Goal: Information Seeking & Learning: Check status

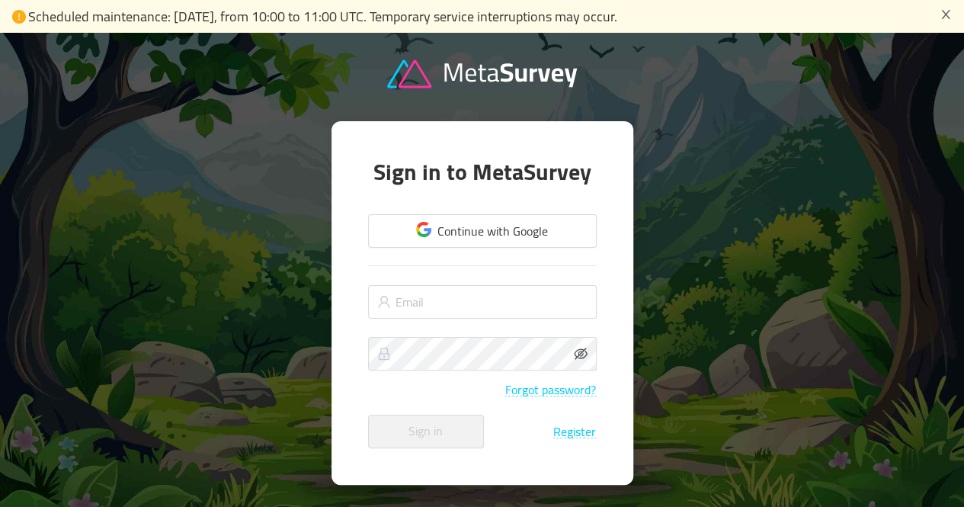
type input "[PERSON_NAME][EMAIL_ADDRESS][DOMAIN_NAME]"
click at [449, 373] on div "Forgot password?" at bounding box center [482, 381] width 229 height 29
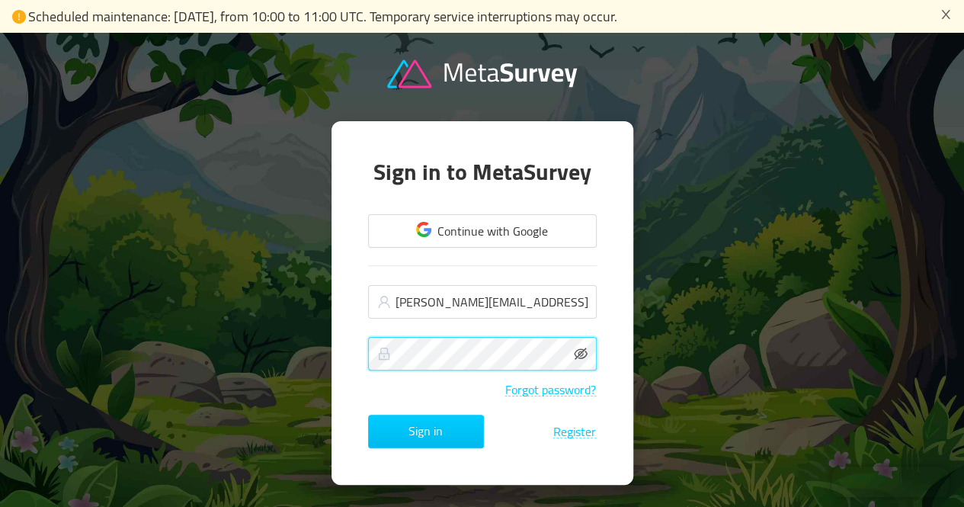
click at [368, 415] on button "Sign in" at bounding box center [426, 432] width 116 height 34
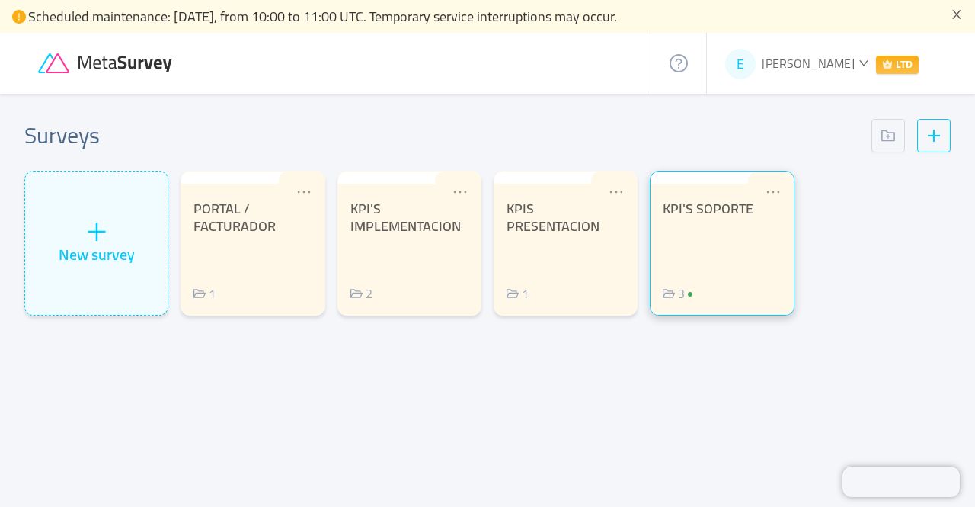
click at [695, 290] on span at bounding box center [693, 294] width 11 height 14
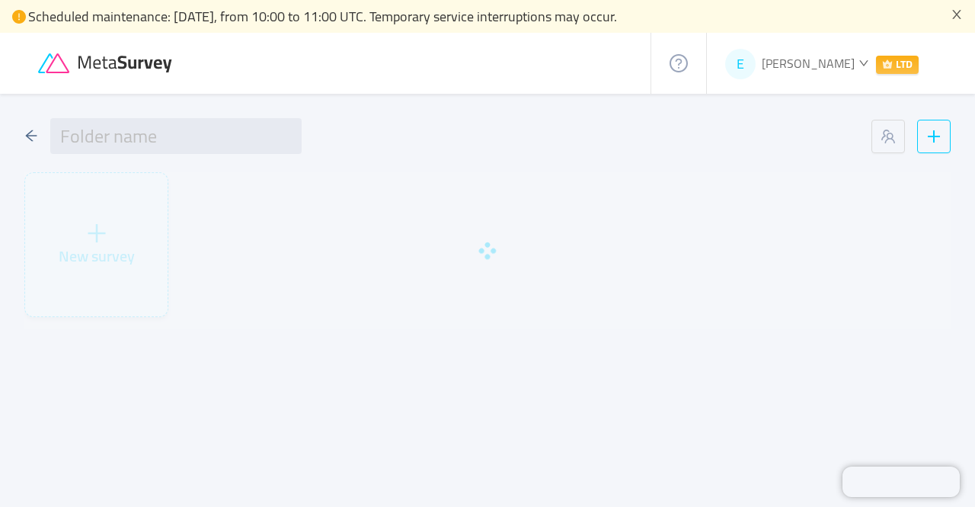
type input "KPI'S SOPORTE"
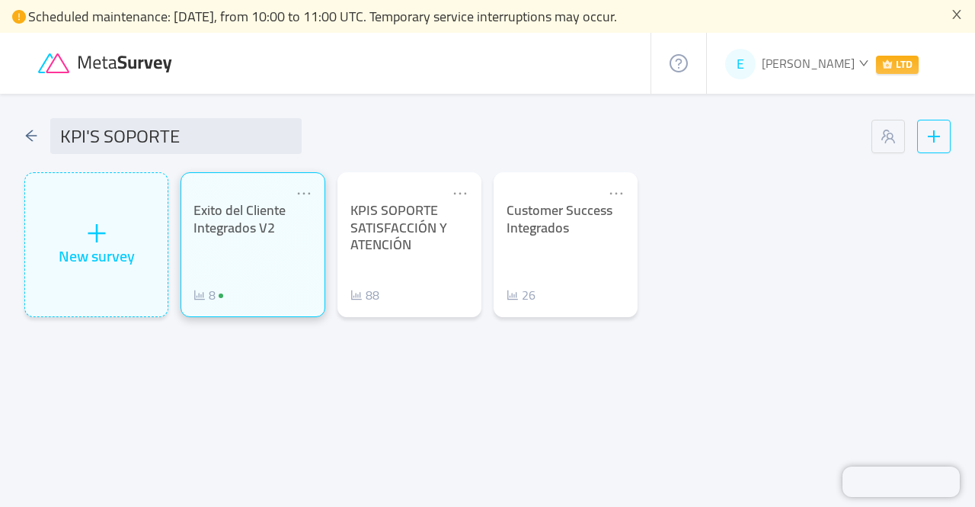
click at [239, 278] on div "Exito del Cliente Integrados V2 8" at bounding box center [253, 253] width 118 height 102
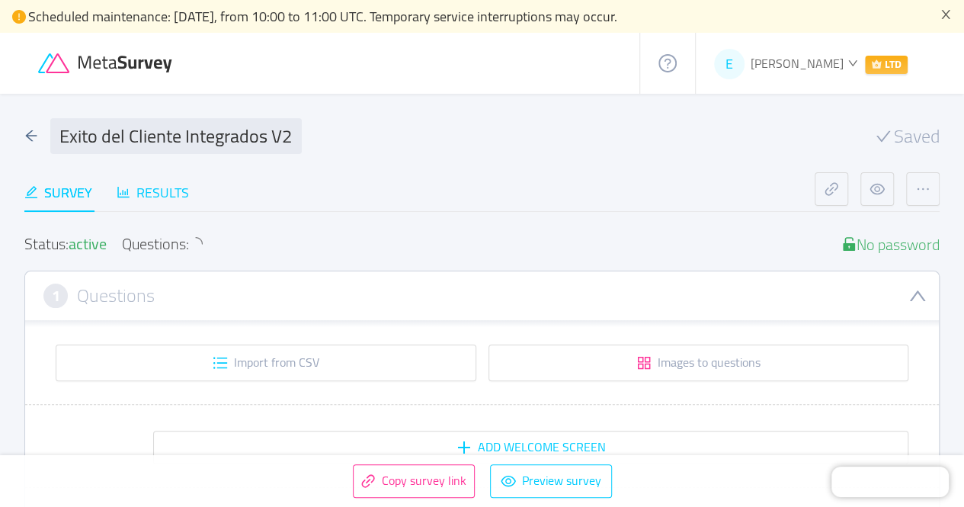
click at [189, 197] on div "Results" at bounding box center [153, 192] width 72 height 21
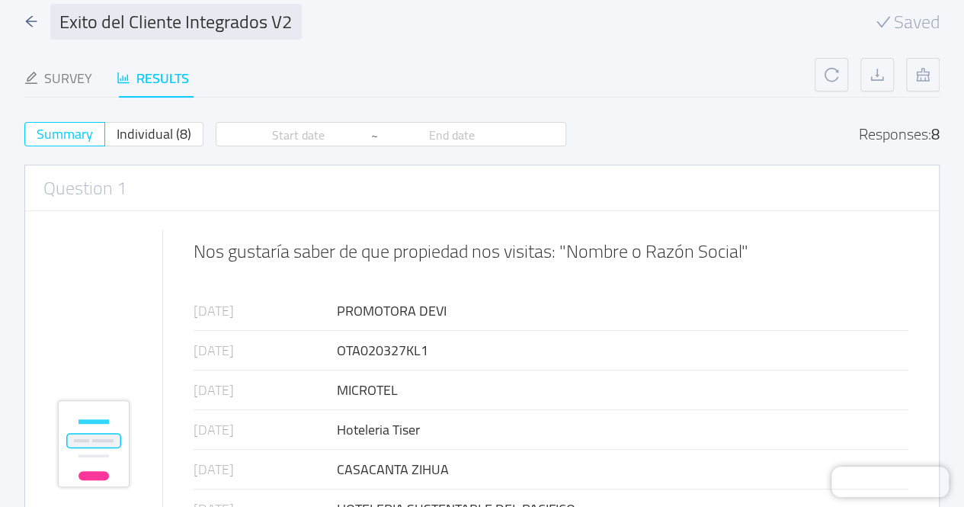
scroll to position [111, 0]
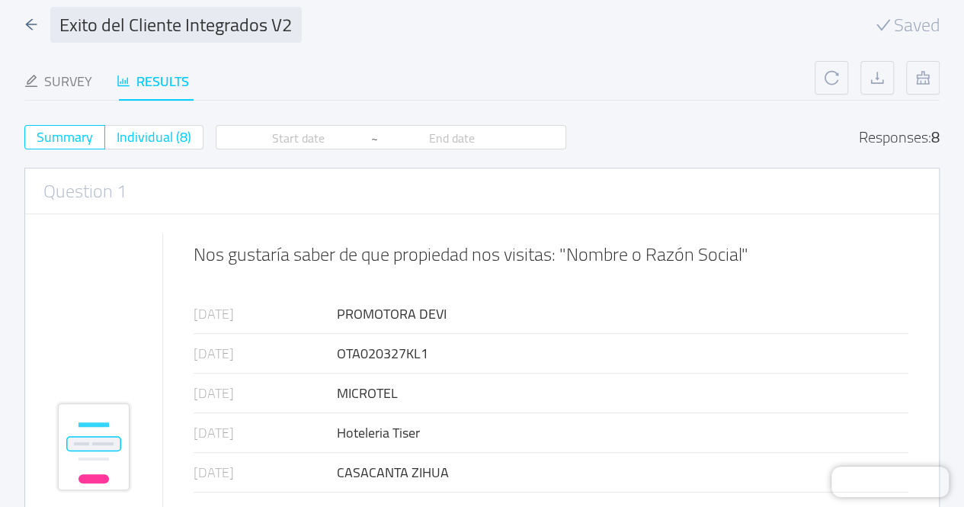
click at [155, 129] on span "Individual (8)" at bounding box center [154, 136] width 75 height 25
click at [117, 142] on input "Individual (8)" at bounding box center [117, 142] width 0 height 0
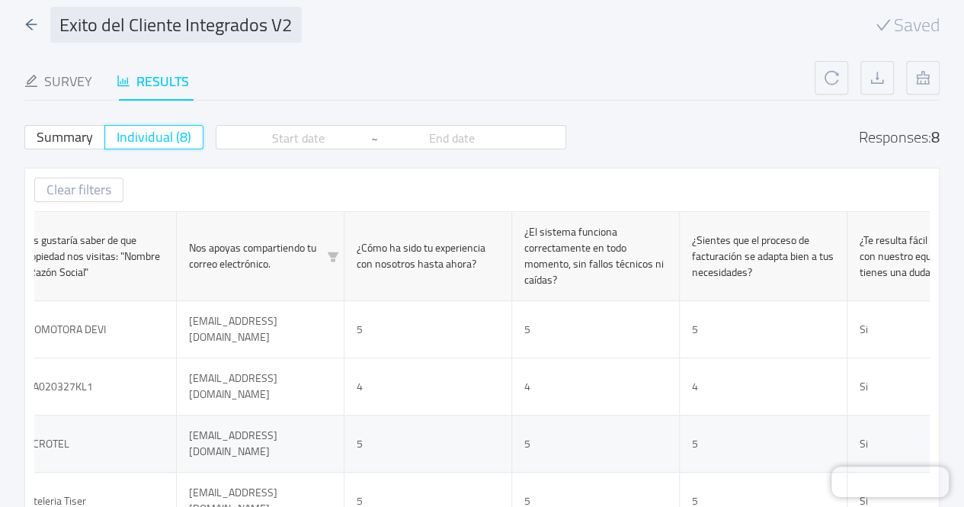
scroll to position [0, 0]
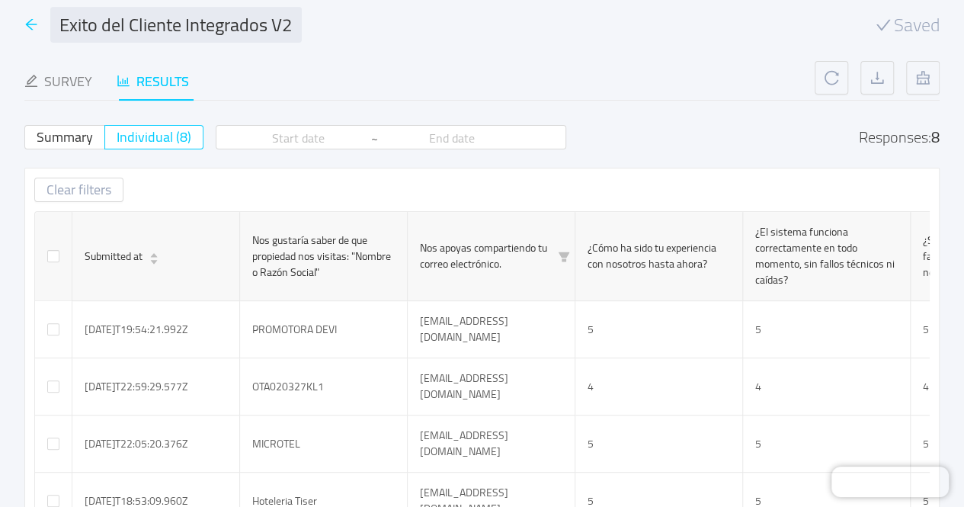
click at [27, 27] on icon "icon: arrow-left" at bounding box center [31, 25] width 14 height 14
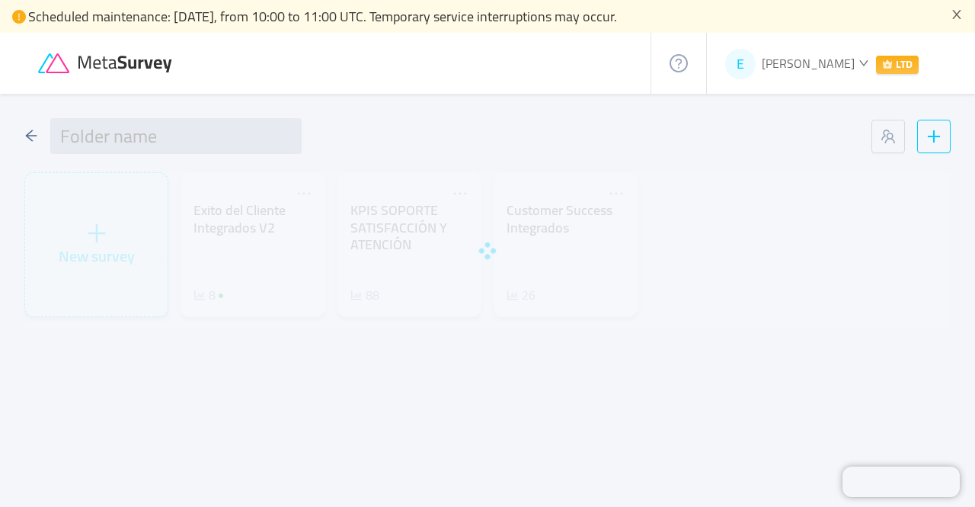
type input "KPI'S SOPORTE"
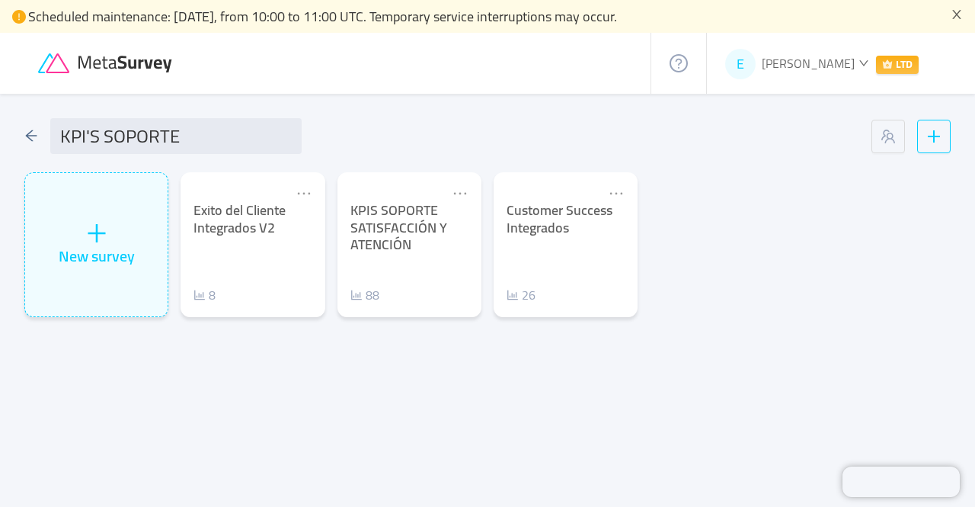
click at [823, 54] on span "[PERSON_NAME]" at bounding box center [808, 63] width 93 height 23
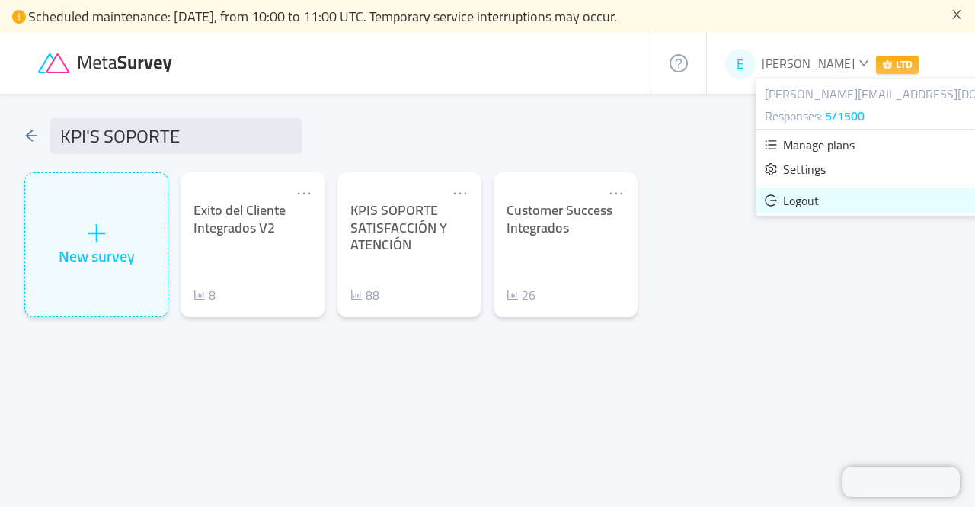
click at [785, 212] on span "Logout" at bounding box center [801, 200] width 36 height 23
